Goal: Transaction & Acquisition: Purchase product/service

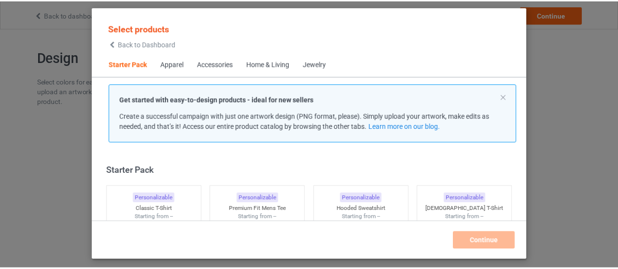
scroll to position [12, 0]
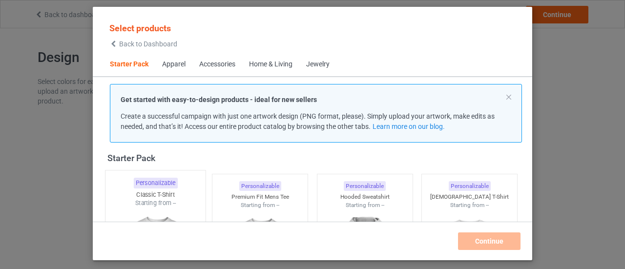
click at [181, 174] on div "Personalizable Classic T-Shirt Starting from --" at bounding box center [155, 249] width 101 height 158
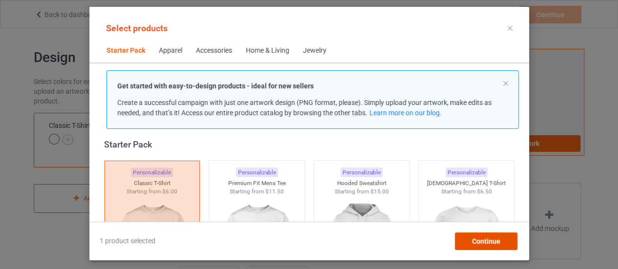
click at [501, 248] on div "Continue" at bounding box center [485, 241] width 63 height 18
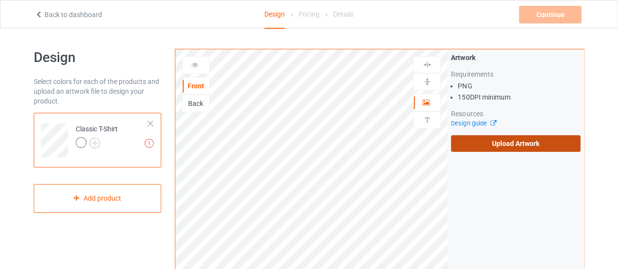
click at [517, 137] on label "Upload Artwork" at bounding box center [515, 143] width 129 height 17
click at [0, 0] on input "Upload Artwork" at bounding box center [0, 0] width 0 height 0
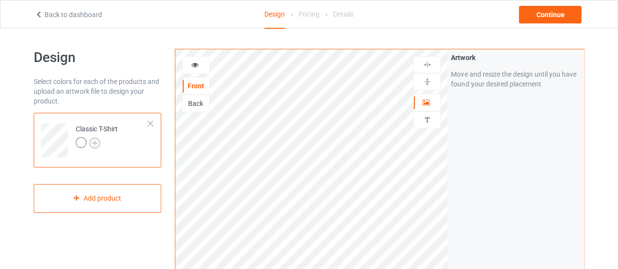
click at [96, 143] on img at bounding box center [94, 143] width 11 height 11
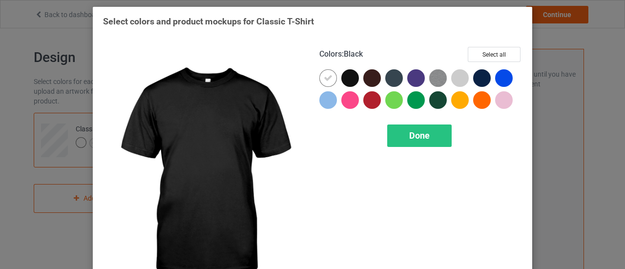
click at [352, 79] on div at bounding box center [350, 78] width 18 height 18
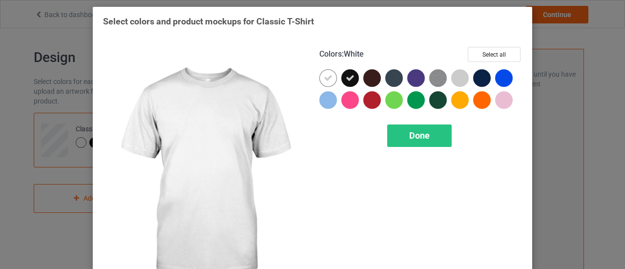
click at [325, 82] on icon at bounding box center [328, 78] width 9 height 9
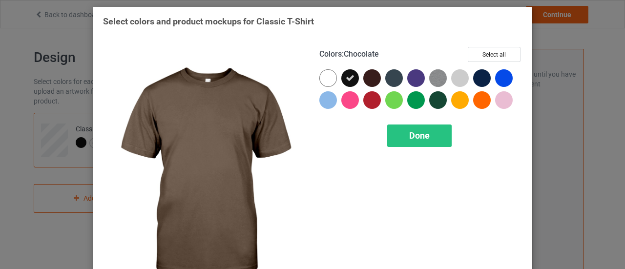
click at [365, 81] on div at bounding box center [372, 78] width 18 height 18
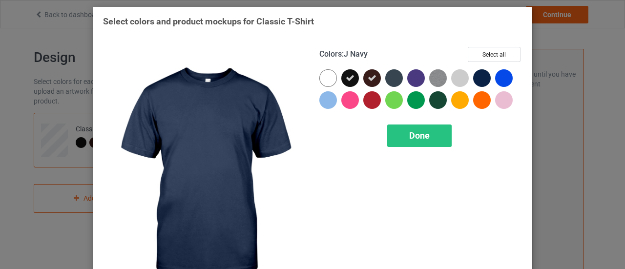
click at [477, 78] on div at bounding box center [482, 78] width 18 height 18
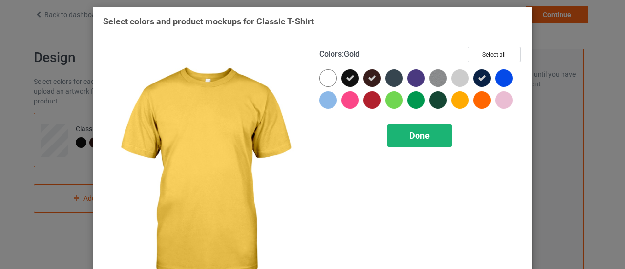
click at [431, 133] on div "Done" at bounding box center [419, 136] width 64 height 22
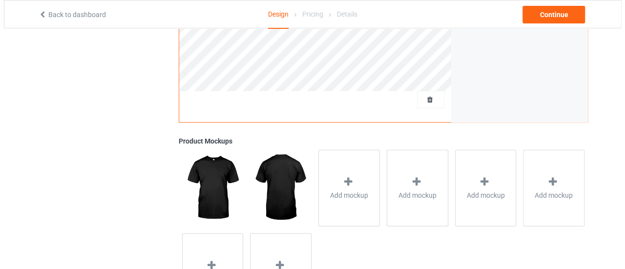
scroll to position [306, 0]
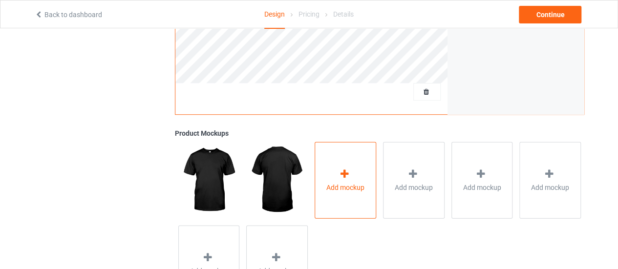
click at [348, 178] on icon at bounding box center [344, 173] width 12 height 10
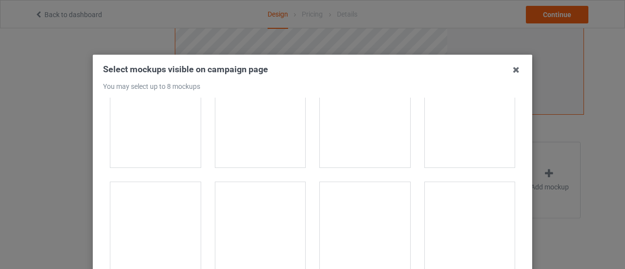
scroll to position [459, 0]
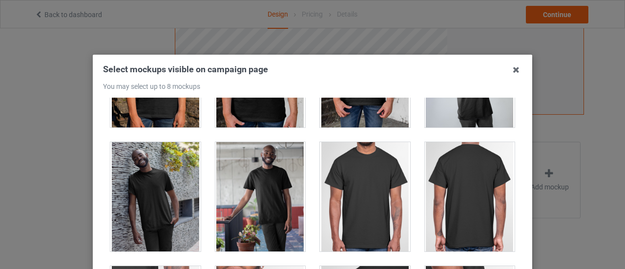
drag, startPoint x: 267, startPoint y: 182, endPoint x: 252, endPoint y: 195, distance: 19.8
click at [252, 195] on div at bounding box center [260, 196] width 90 height 109
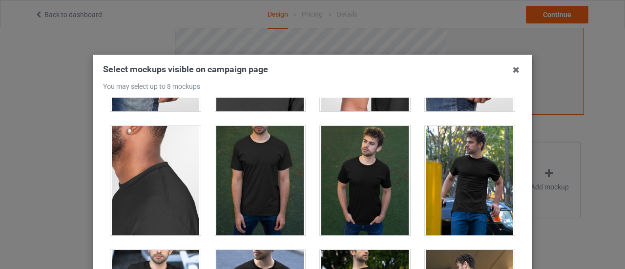
scroll to position [722, 0]
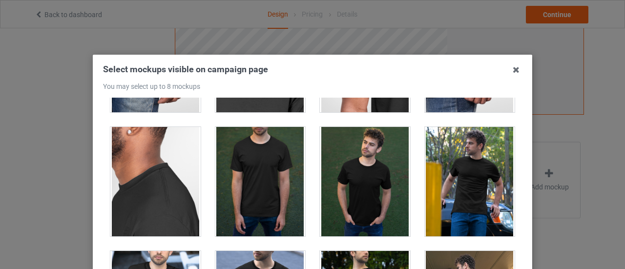
click at [449, 167] on div at bounding box center [470, 181] width 90 height 109
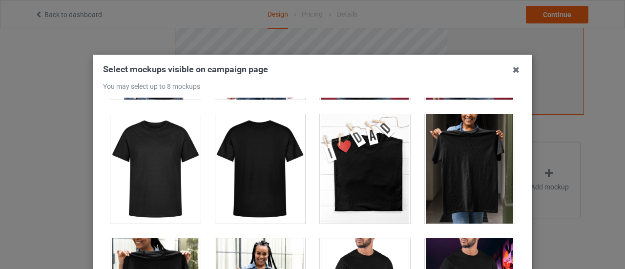
scroll to position [4332, 0]
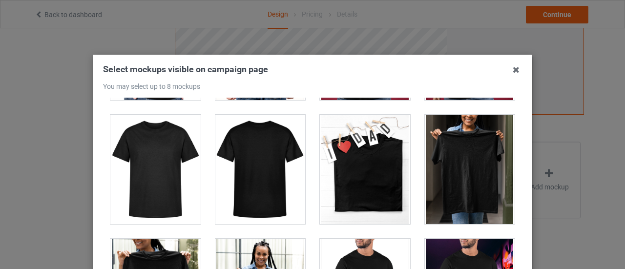
click at [156, 167] on div at bounding box center [155, 169] width 90 height 109
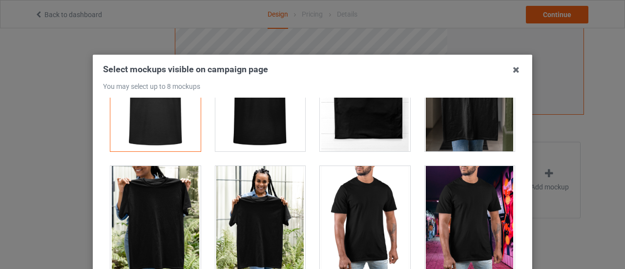
scroll to position [4404, 0]
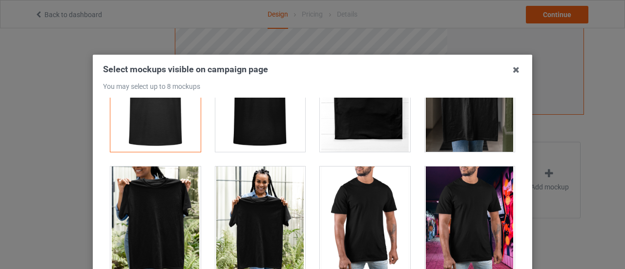
click at [258, 207] on div at bounding box center [260, 221] width 90 height 109
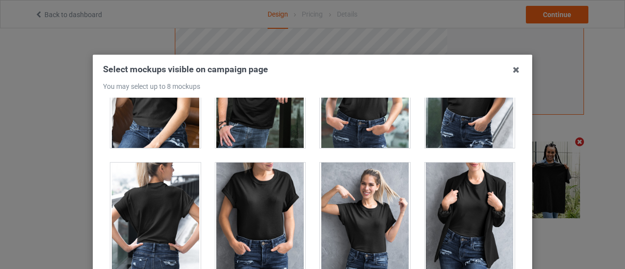
scroll to position [12099, 0]
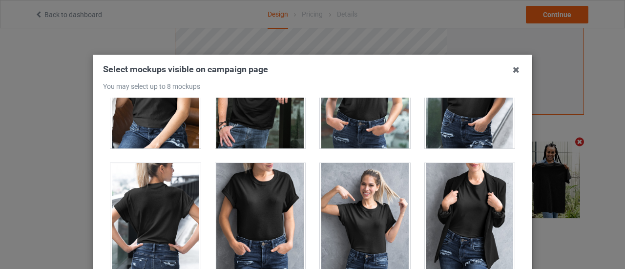
click at [349, 177] on div at bounding box center [365, 217] width 90 height 109
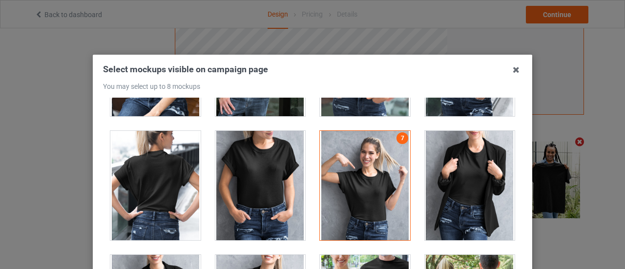
click at [349, 177] on div at bounding box center [365, 185] width 90 height 109
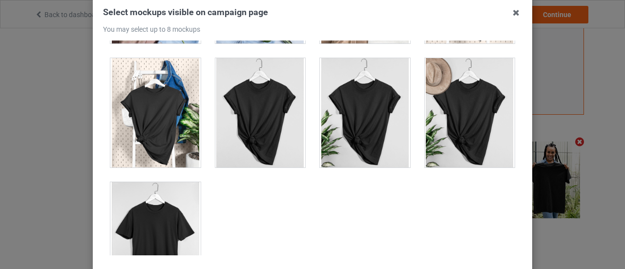
scroll to position [14012, 0]
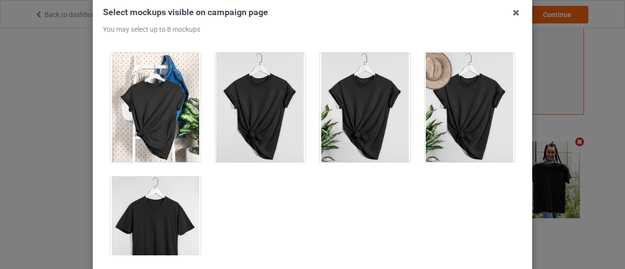
click at [125, 185] on div at bounding box center [155, 231] width 90 height 109
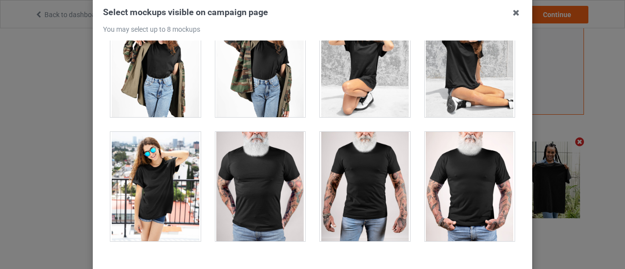
scroll to position [13529, 0]
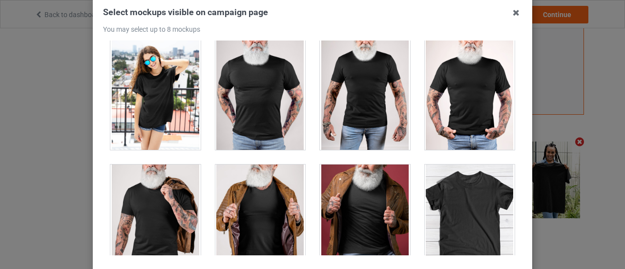
click at [454, 167] on div at bounding box center [470, 219] width 90 height 109
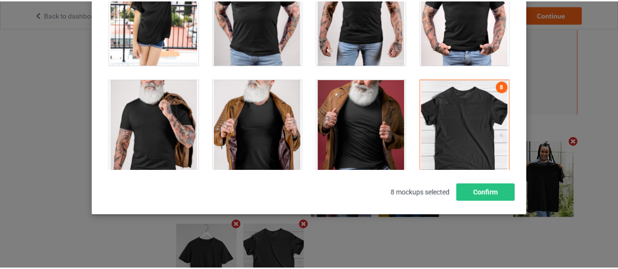
scroll to position [143, 0]
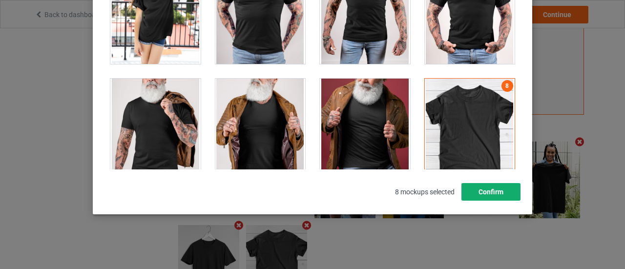
click at [481, 189] on button "Confirm" at bounding box center [491, 192] width 59 height 18
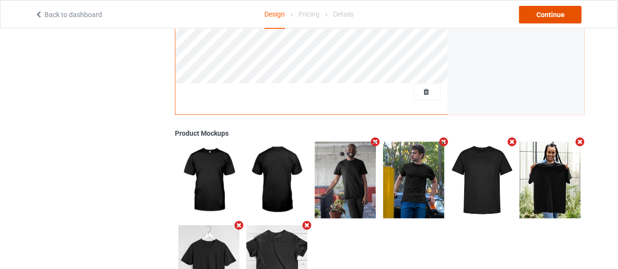
click at [546, 10] on div "Continue" at bounding box center [550, 15] width 63 height 18
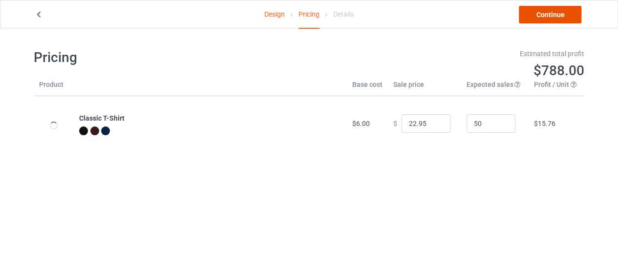
click at [544, 8] on link "Continue" at bounding box center [550, 15] width 63 height 18
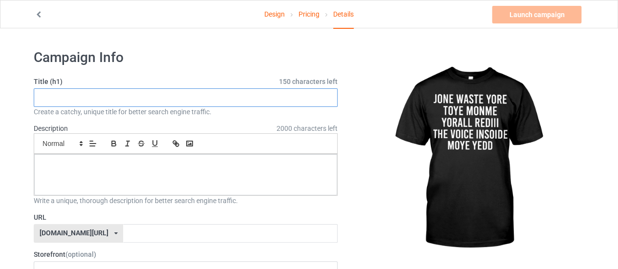
click at [193, 96] on input "text" at bounding box center [186, 97] width 304 height 19
type input "jrufhr"
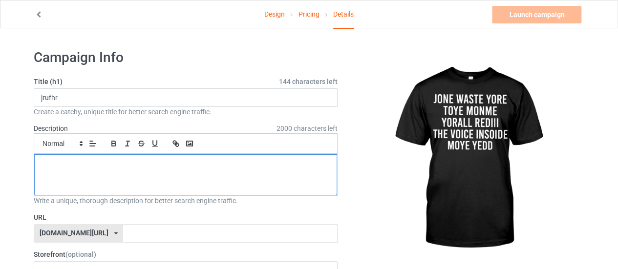
click at [157, 188] on div at bounding box center [185, 174] width 303 height 41
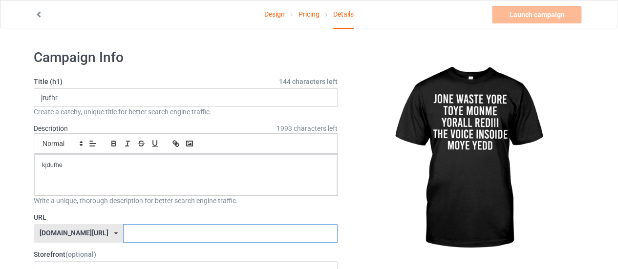
click at [148, 225] on input "text" at bounding box center [230, 233] width 214 height 19
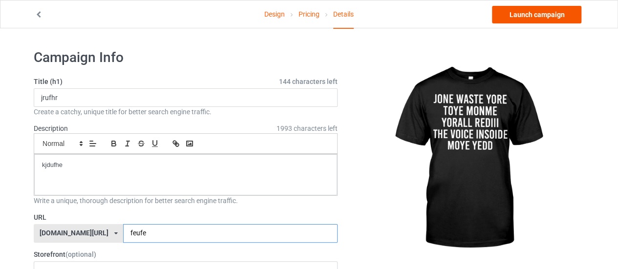
type input "feufe"
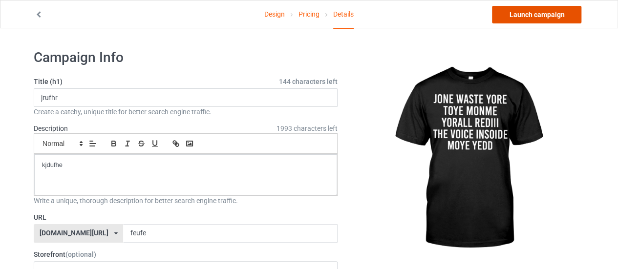
click at [502, 21] on link "Launch campaign" at bounding box center [536, 15] width 89 height 18
